Goal: Navigation & Orientation: Find specific page/section

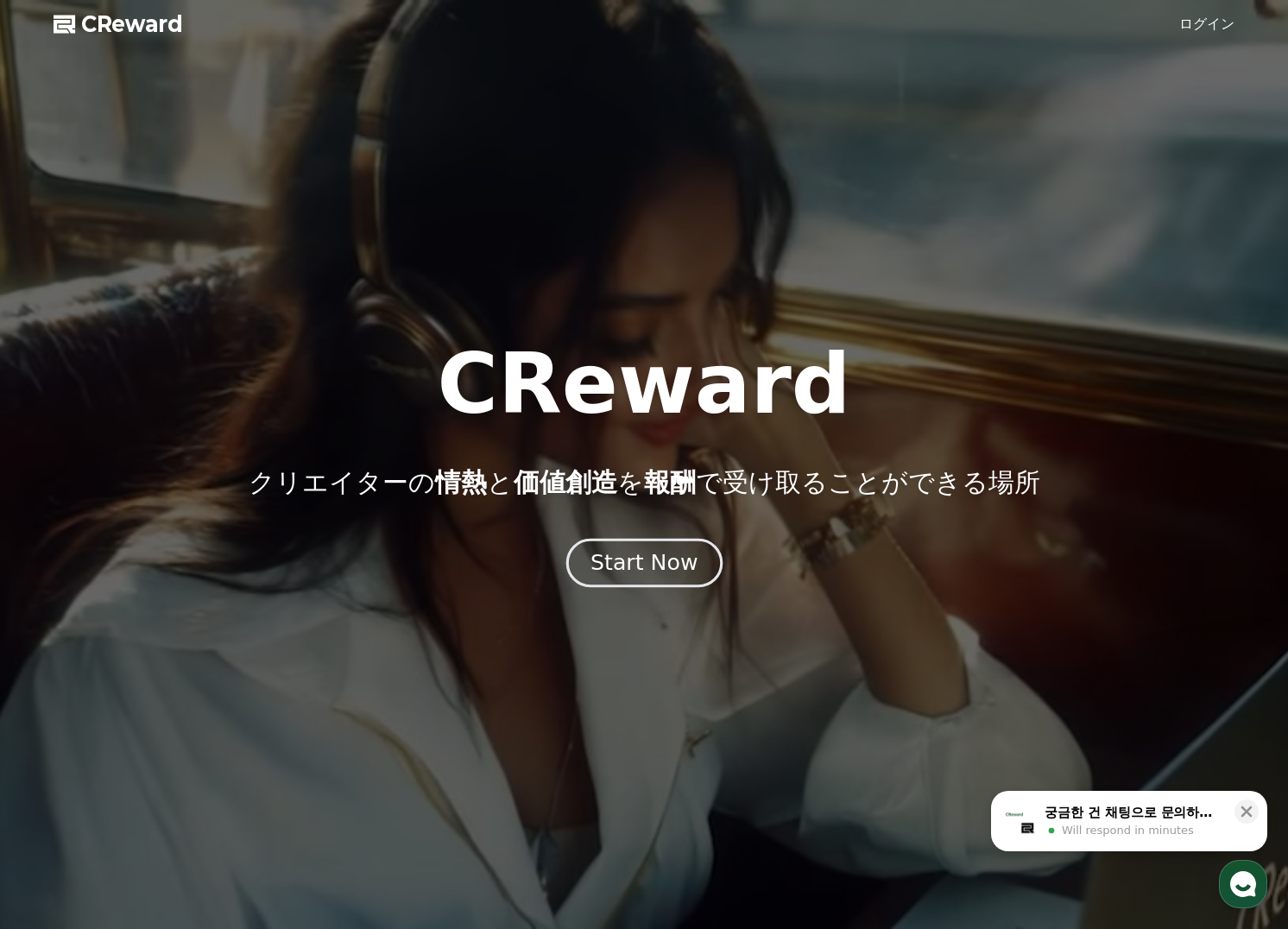
click at [642, 541] on button "Start Now" at bounding box center [643, 563] width 156 height 50
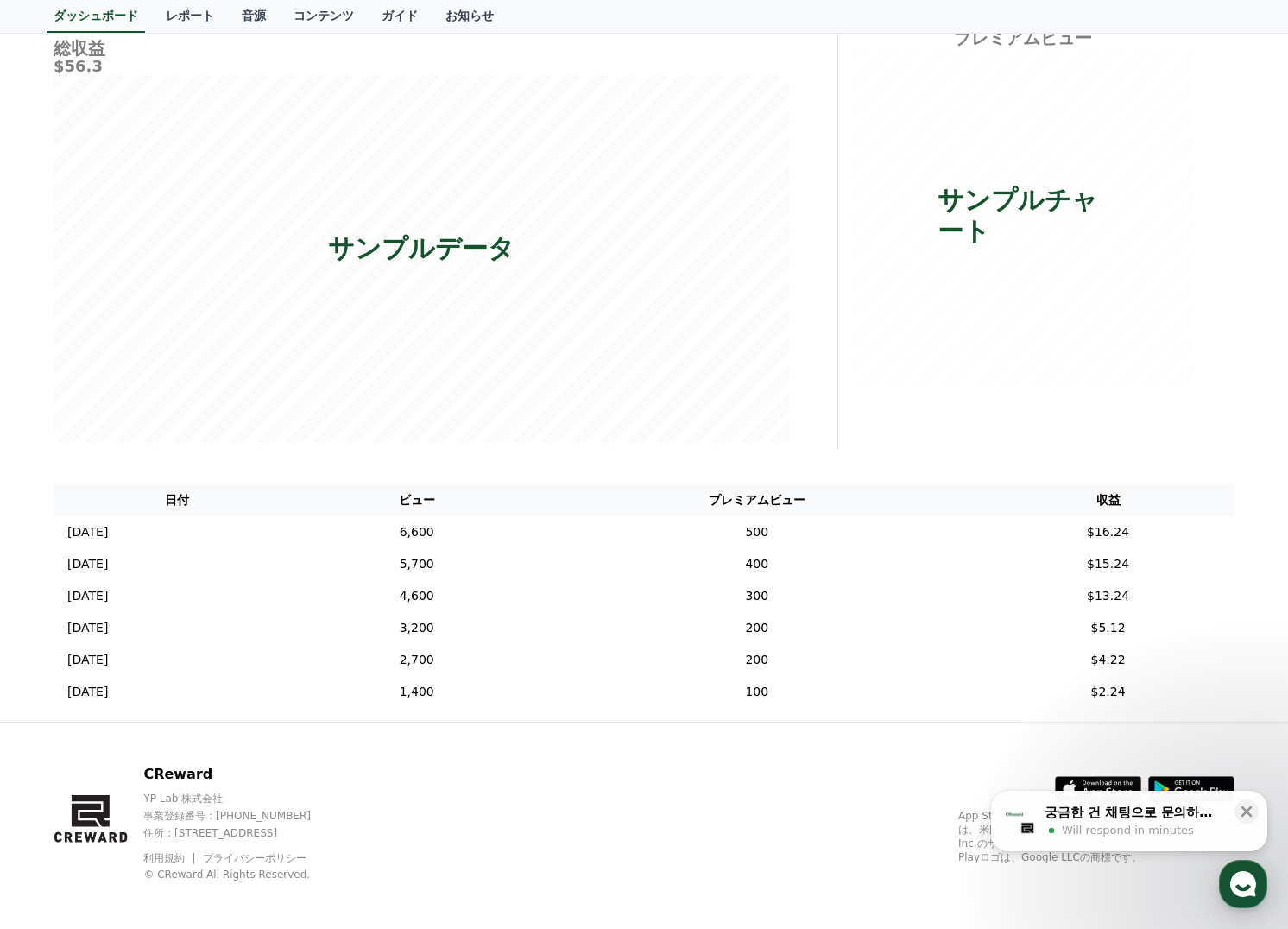
scroll to position [211, 0]
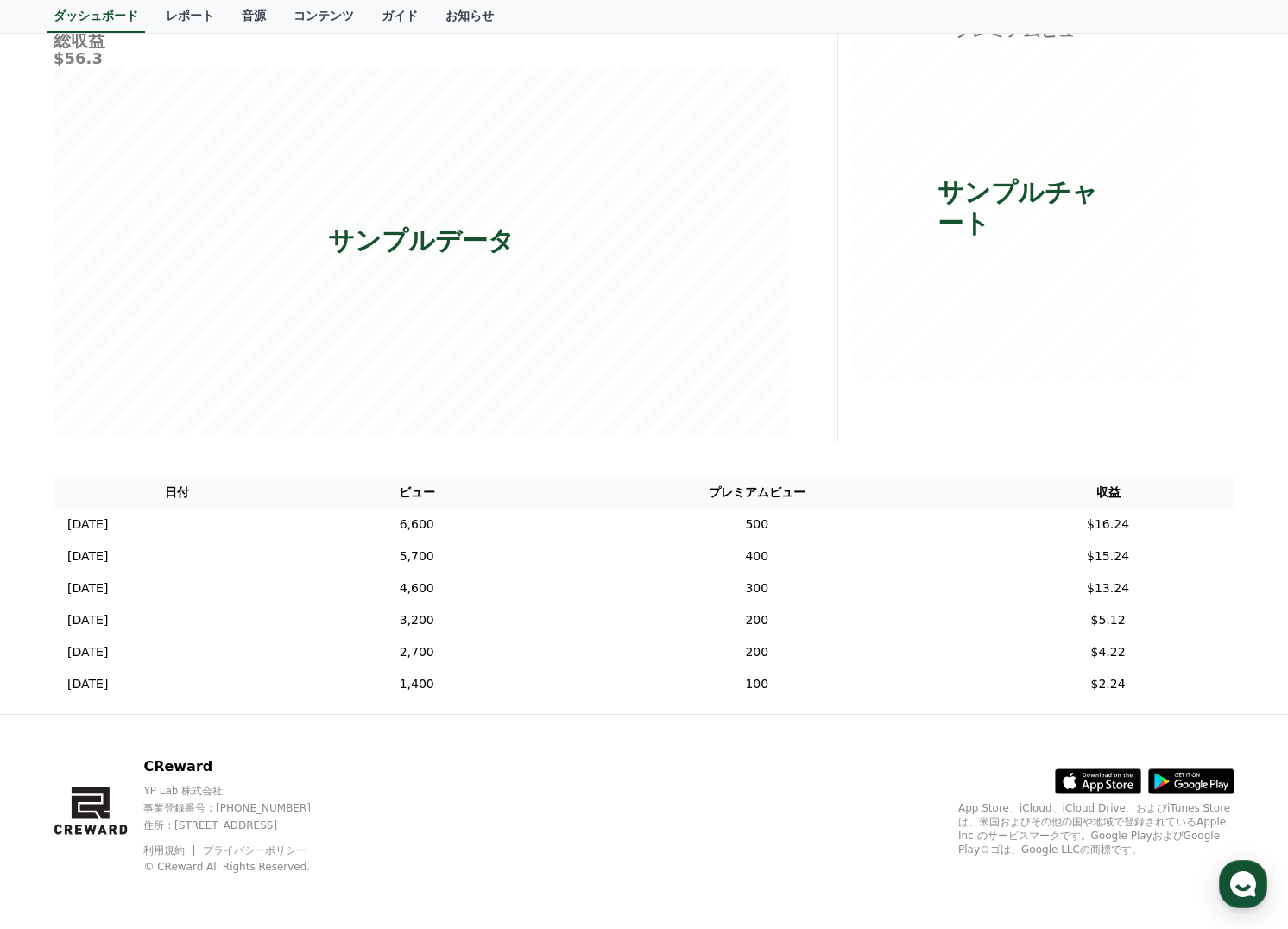
drag, startPoint x: 650, startPoint y: 785, endPoint x: 615, endPoint y: 809, distance: 42.4
click at [615, 809] on div "CReward YP Lab 株式会社 事業登録番号 : [PHONE_NUMBER] 住所 : [STREET_ADDRESS] 利用規約 プライバシーポリ…" at bounding box center [644, 822] width 1209 height 214
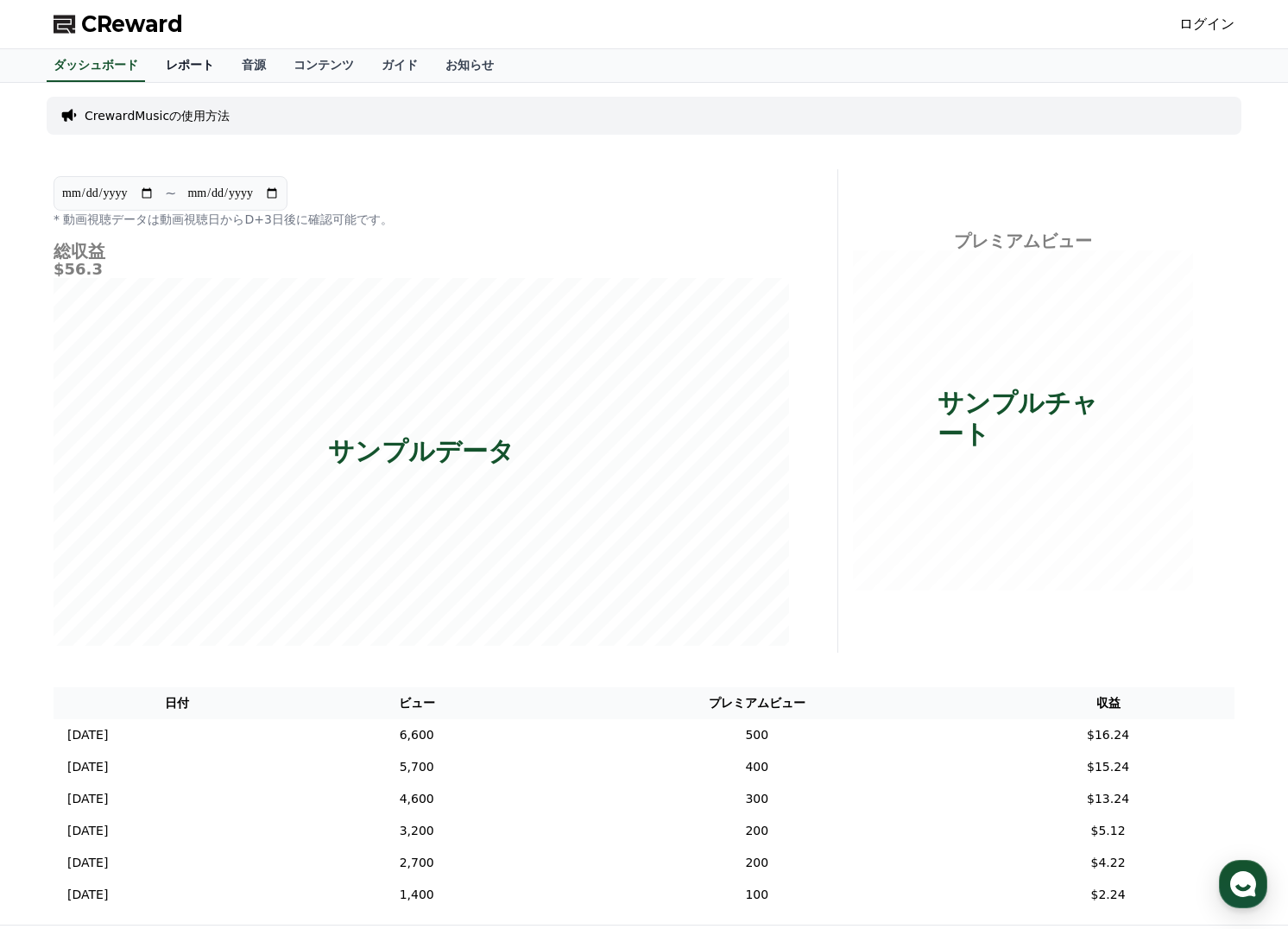
click at [174, 65] on link "レポート" at bounding box center [189, 66] width 76 height 32
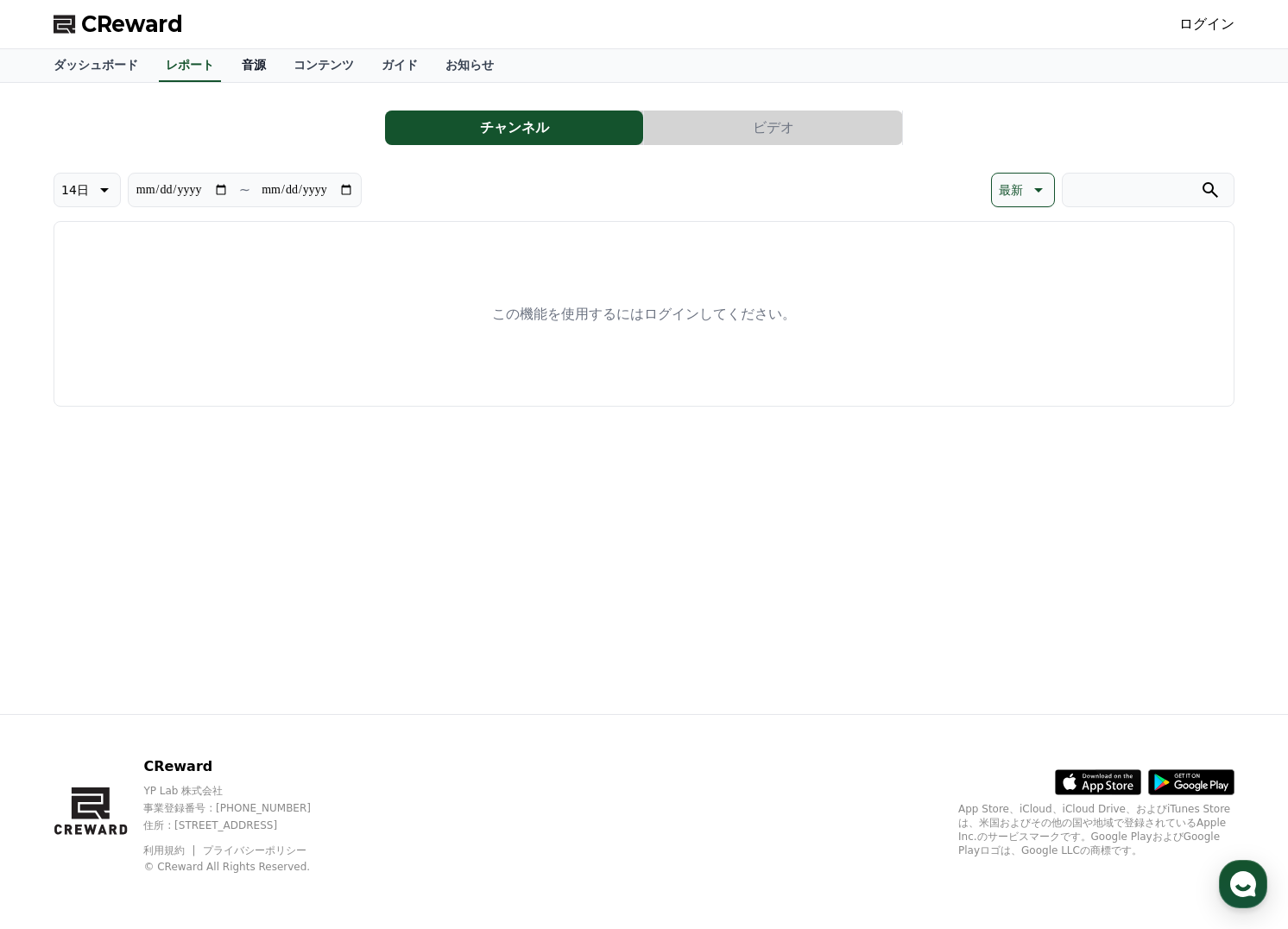
click at [256, 69] on link "音源" at bounding box center [253, 66] width 51 height 32
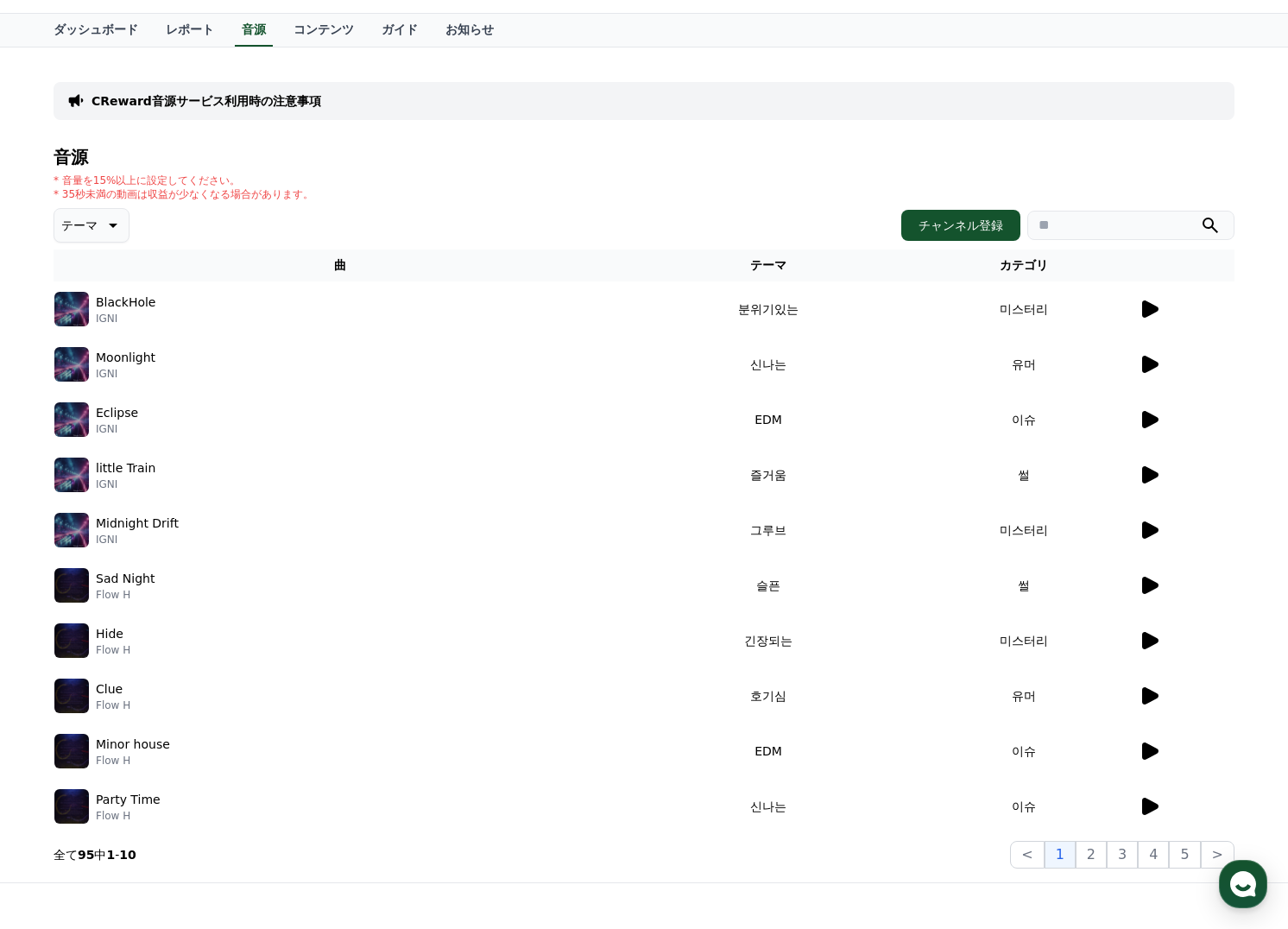
scroll to position [33, 0]
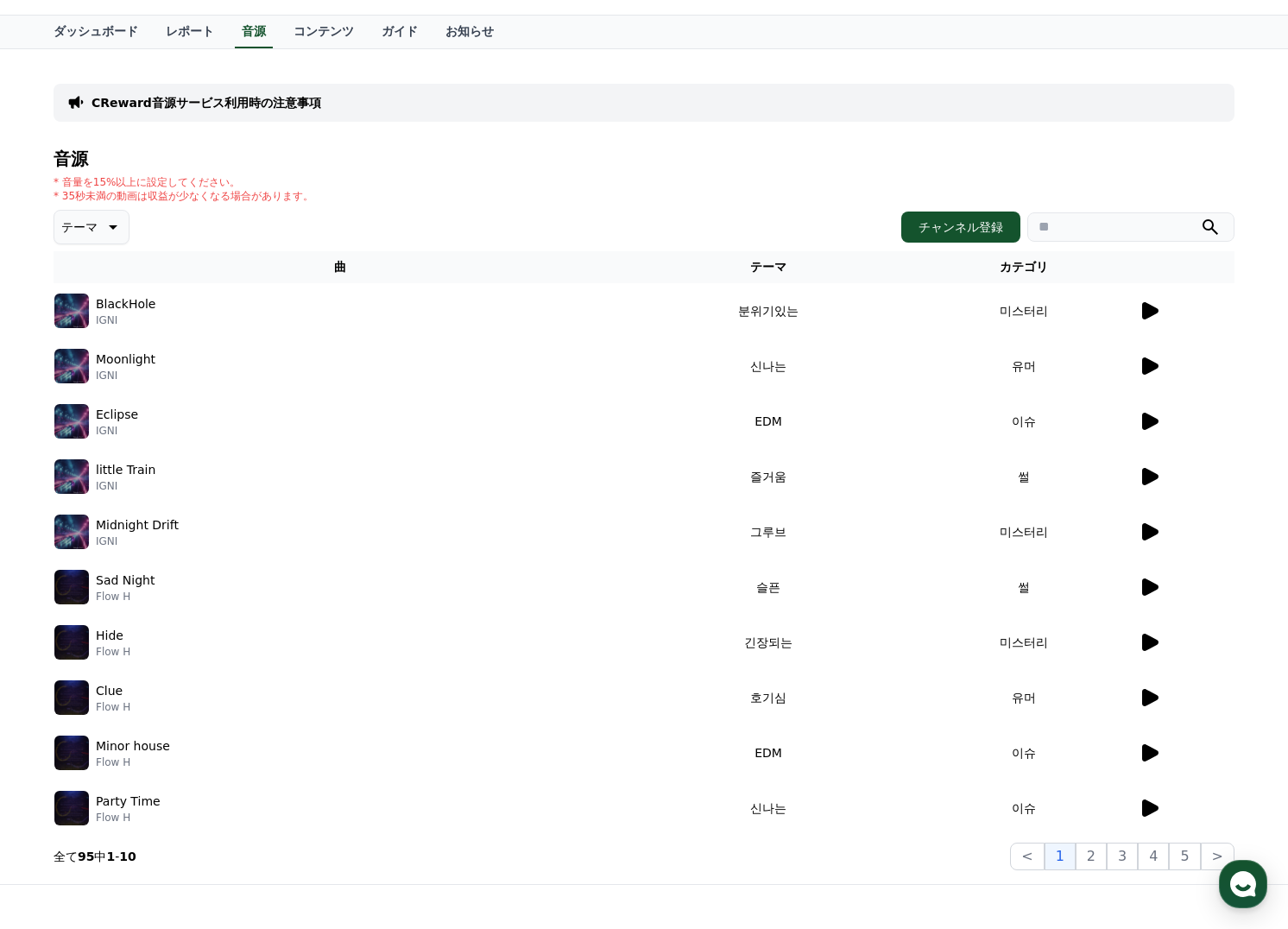
click at [1154, 316] on icon at bounding box center [1149, 310] width 21 height 21
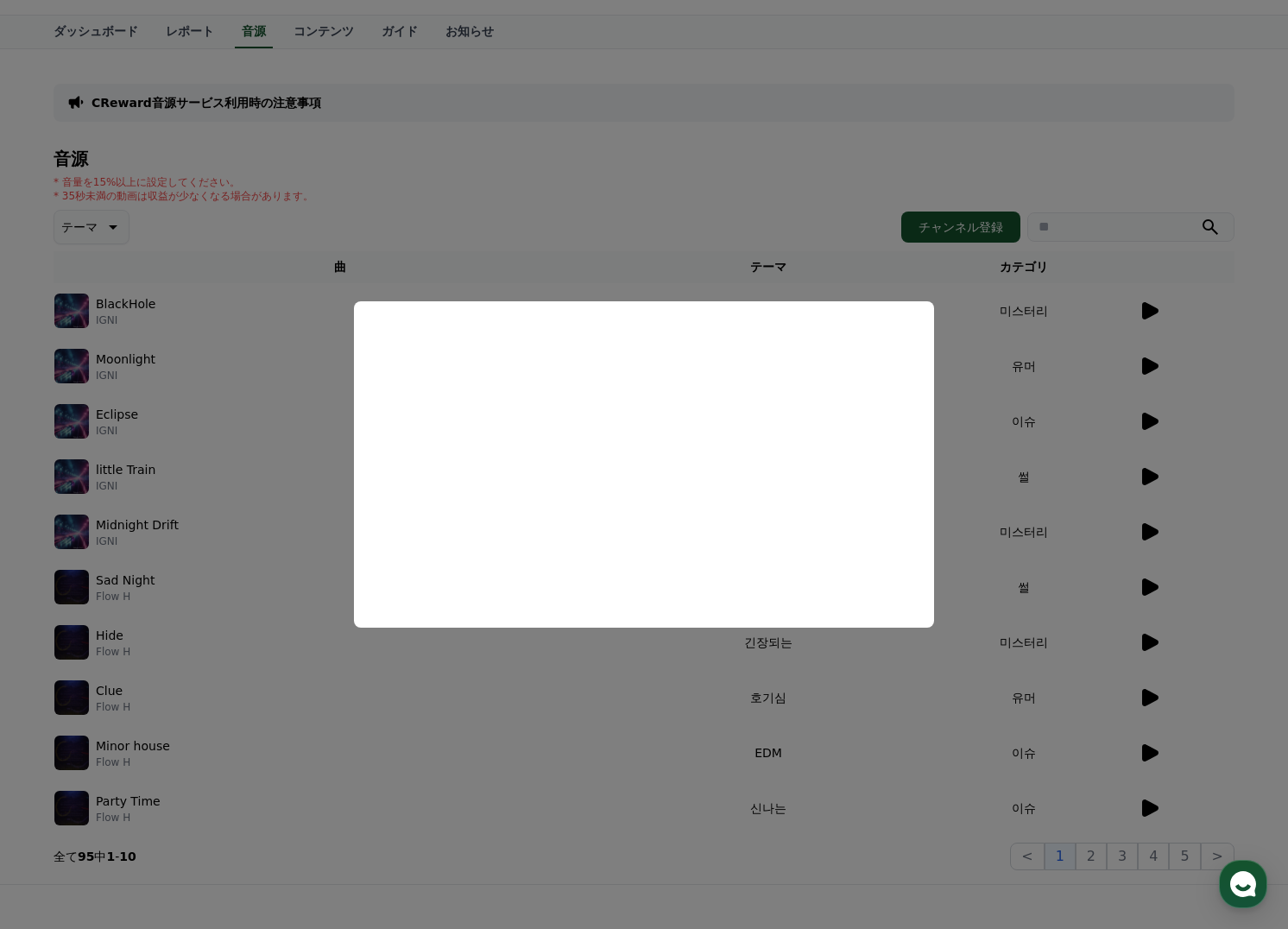
click at [1212, 503] on button "close modal" at bounding box center [644, 464] width 1288 height 929
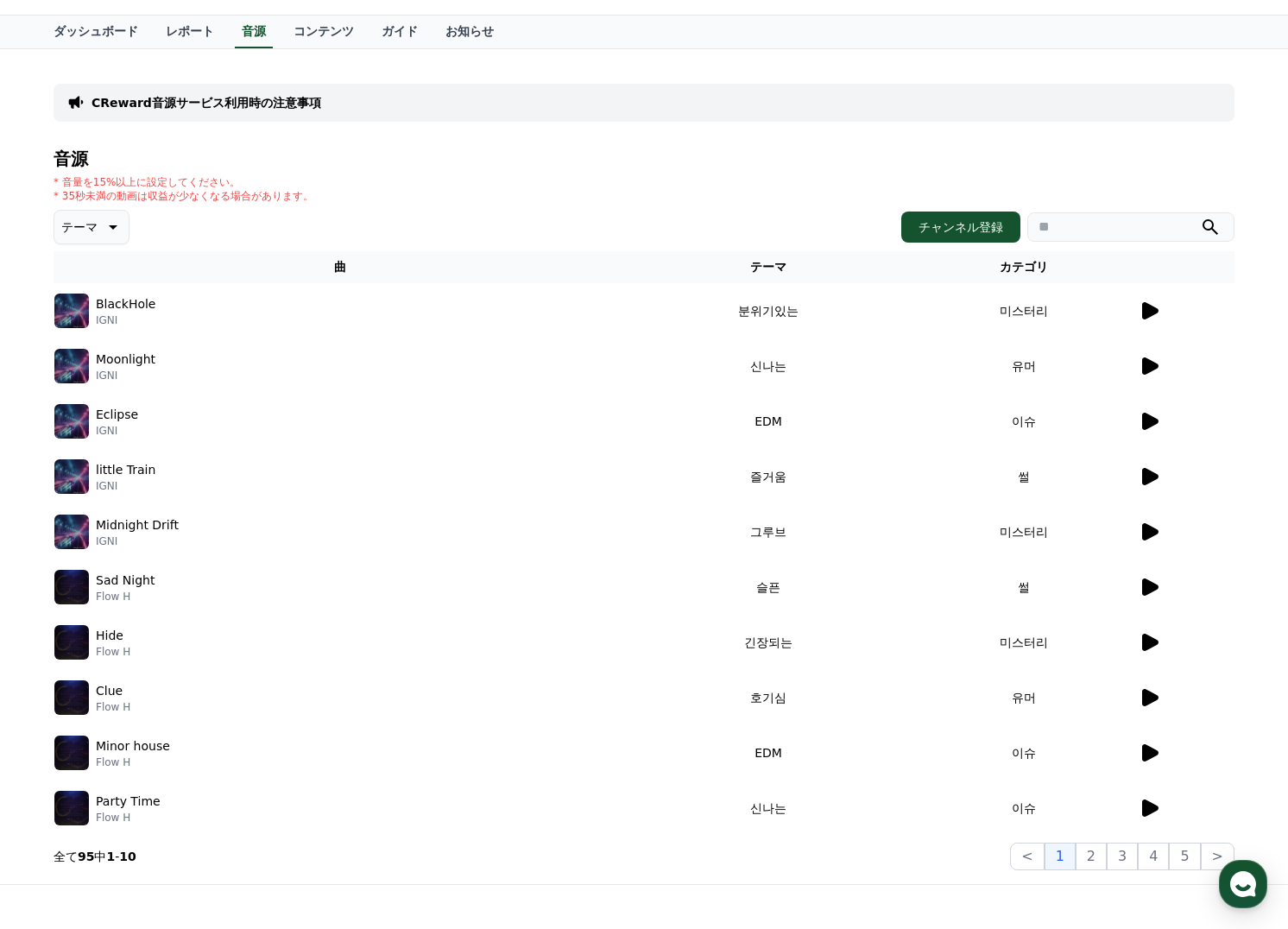
click at [1154, 573] on td at bounding box center [1186, 586] width 97 height 55
click at [1152, 581] on icon at bounding box center [1149, 586] width 21 height 21
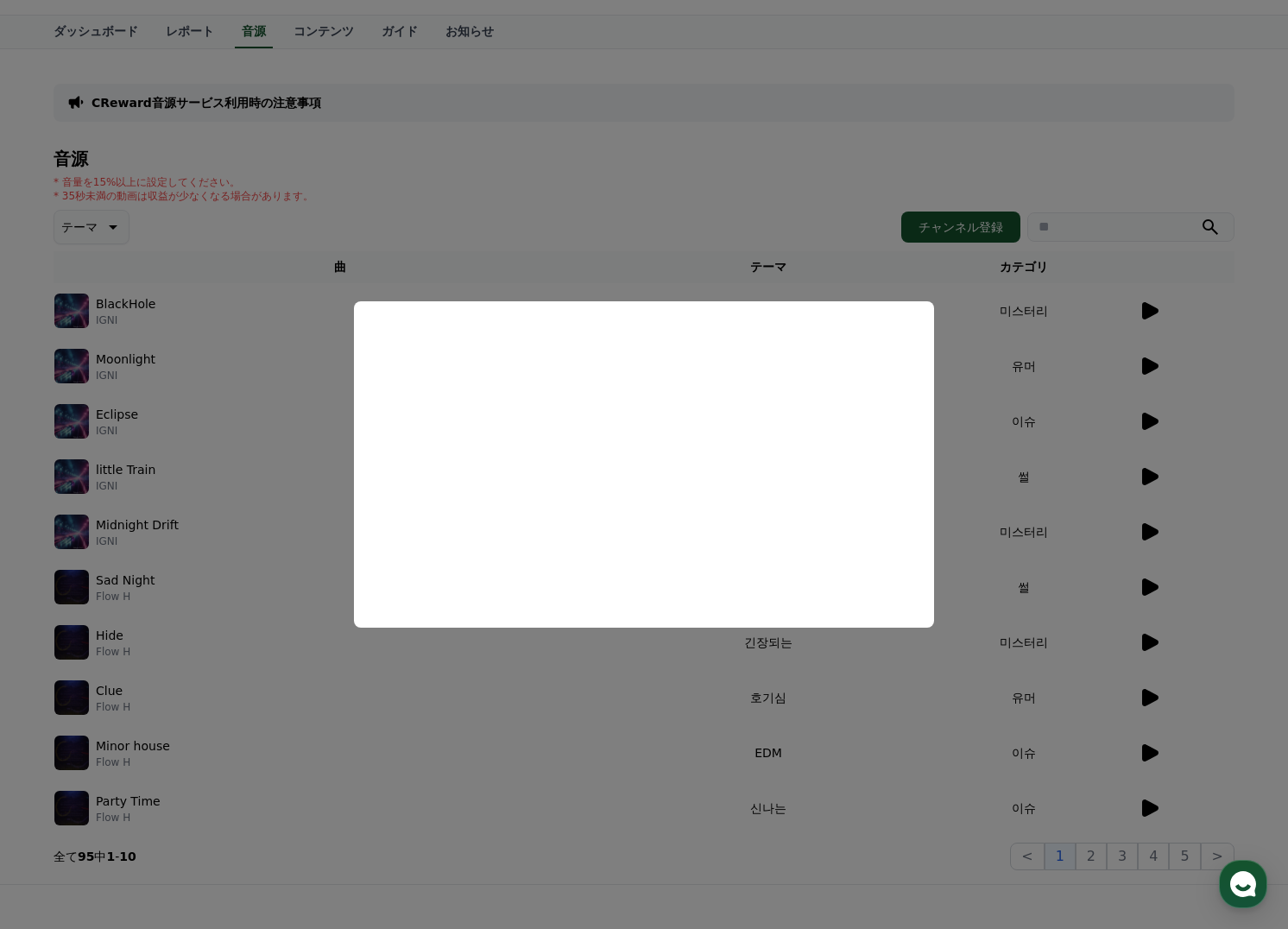
click at [1218, 501] on button "close modal" at bounding box center [644, 464] width 1288 height 929
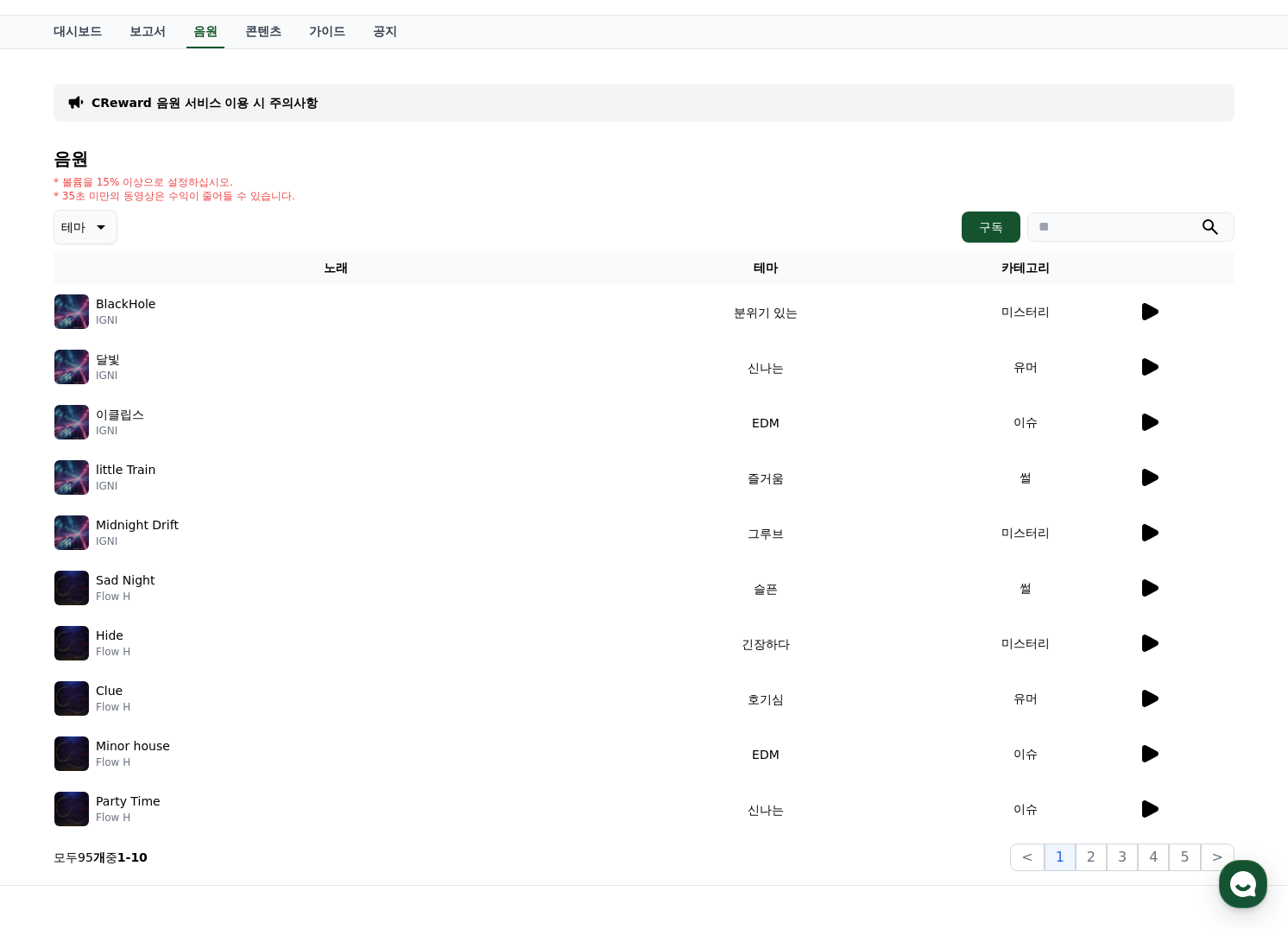
scroll to position [0, 0]
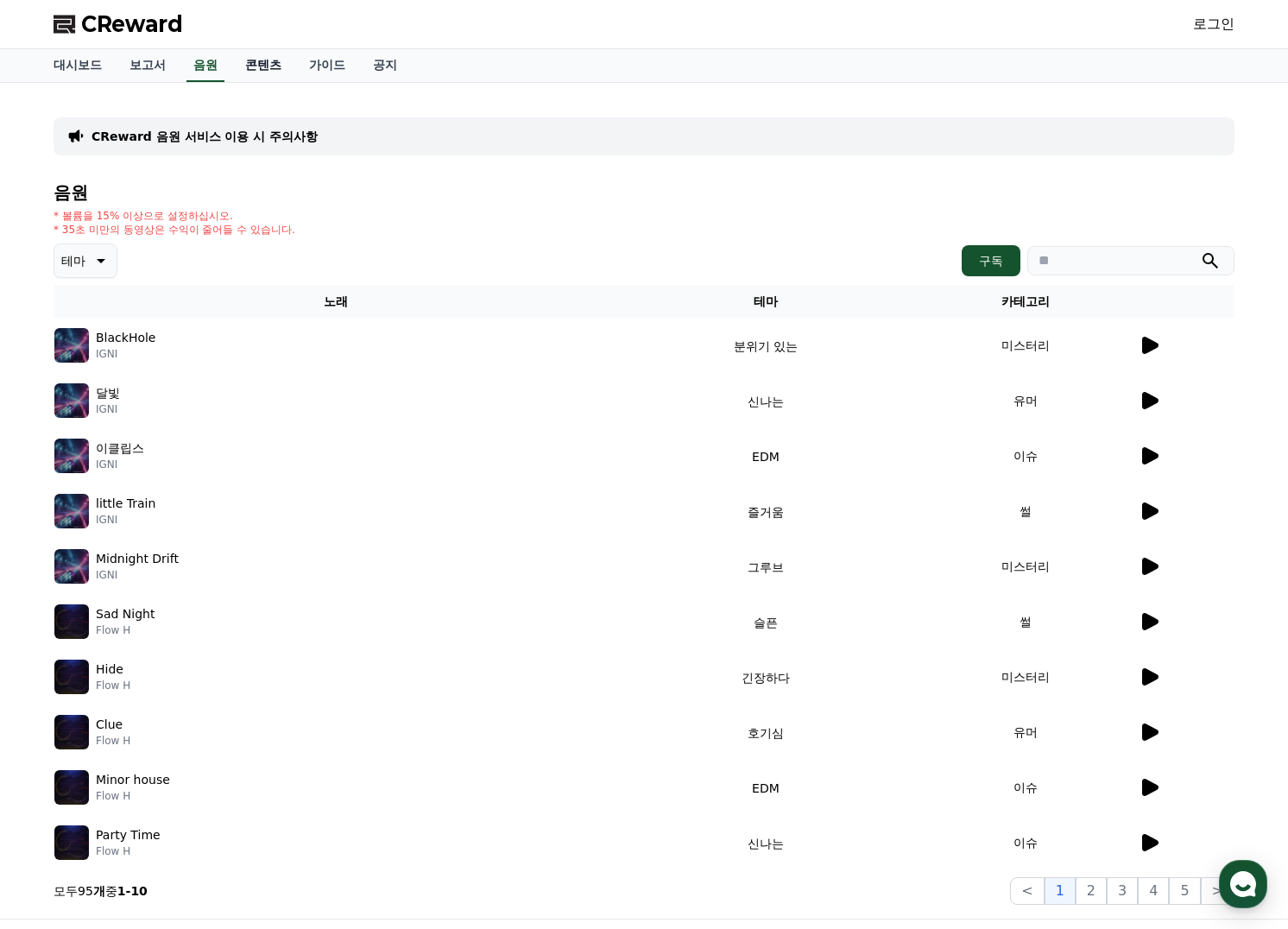
click at [271, 70] on font "콘텐츠" at bounding box center [263, 64] width 36 height 14
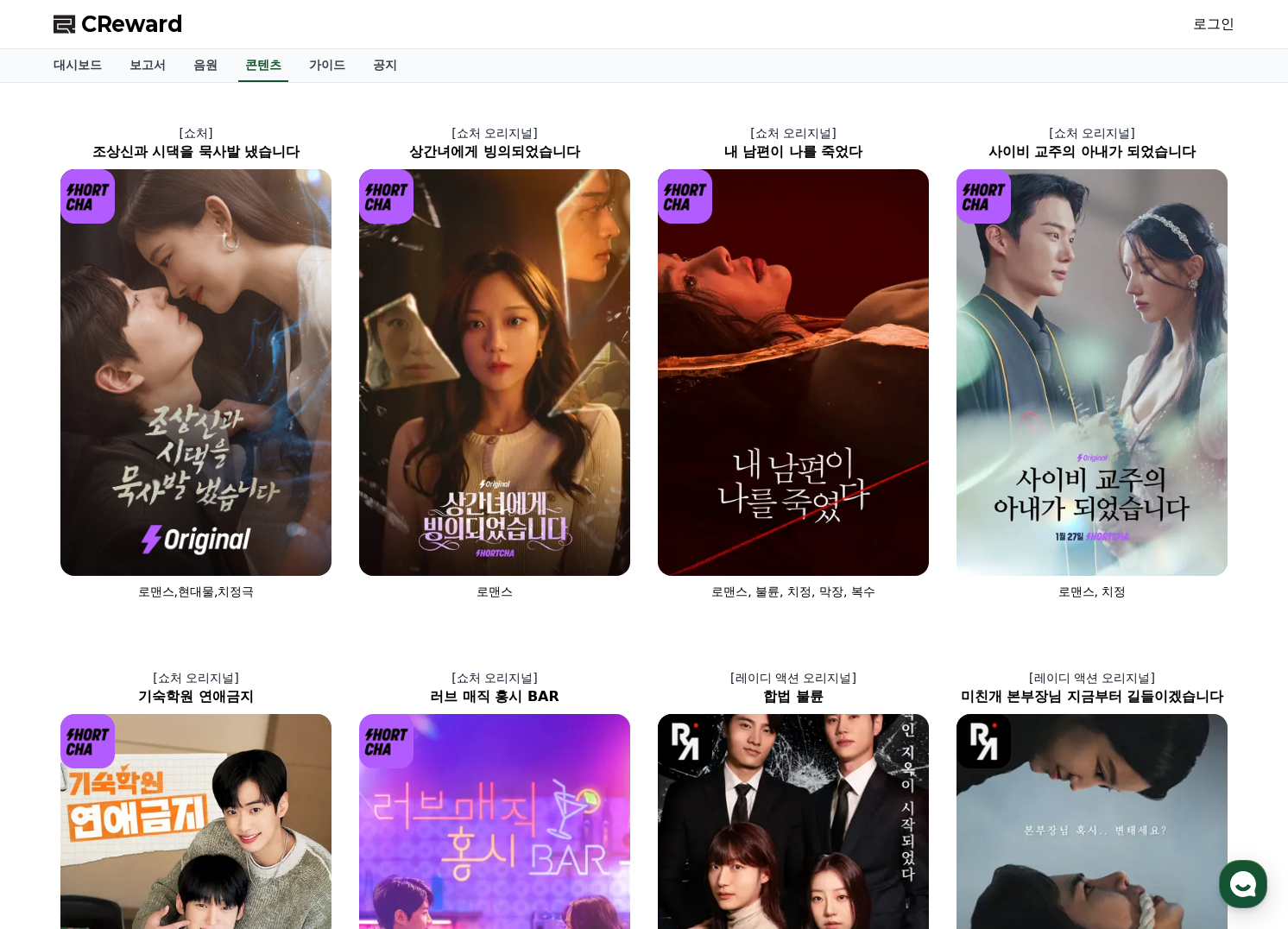
click at [112, 35] on font "CReward" at bounding box center [132, 23] width 102 height 24
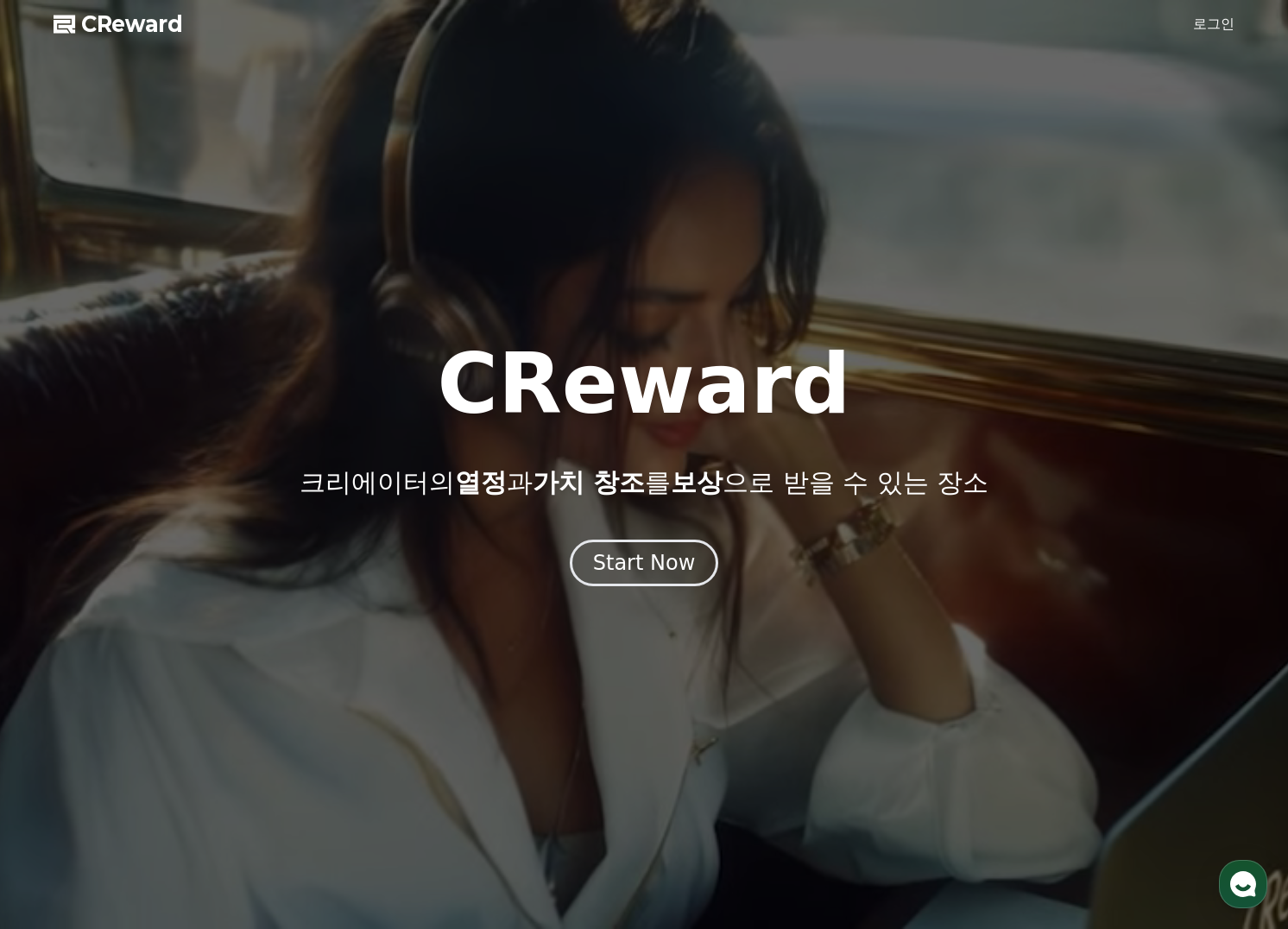
click at [118, 23] on font "CReward" at bounding box center [132, 23] width 102 height 24
